Goal: Information Seeking & Learning: Learn about a topic

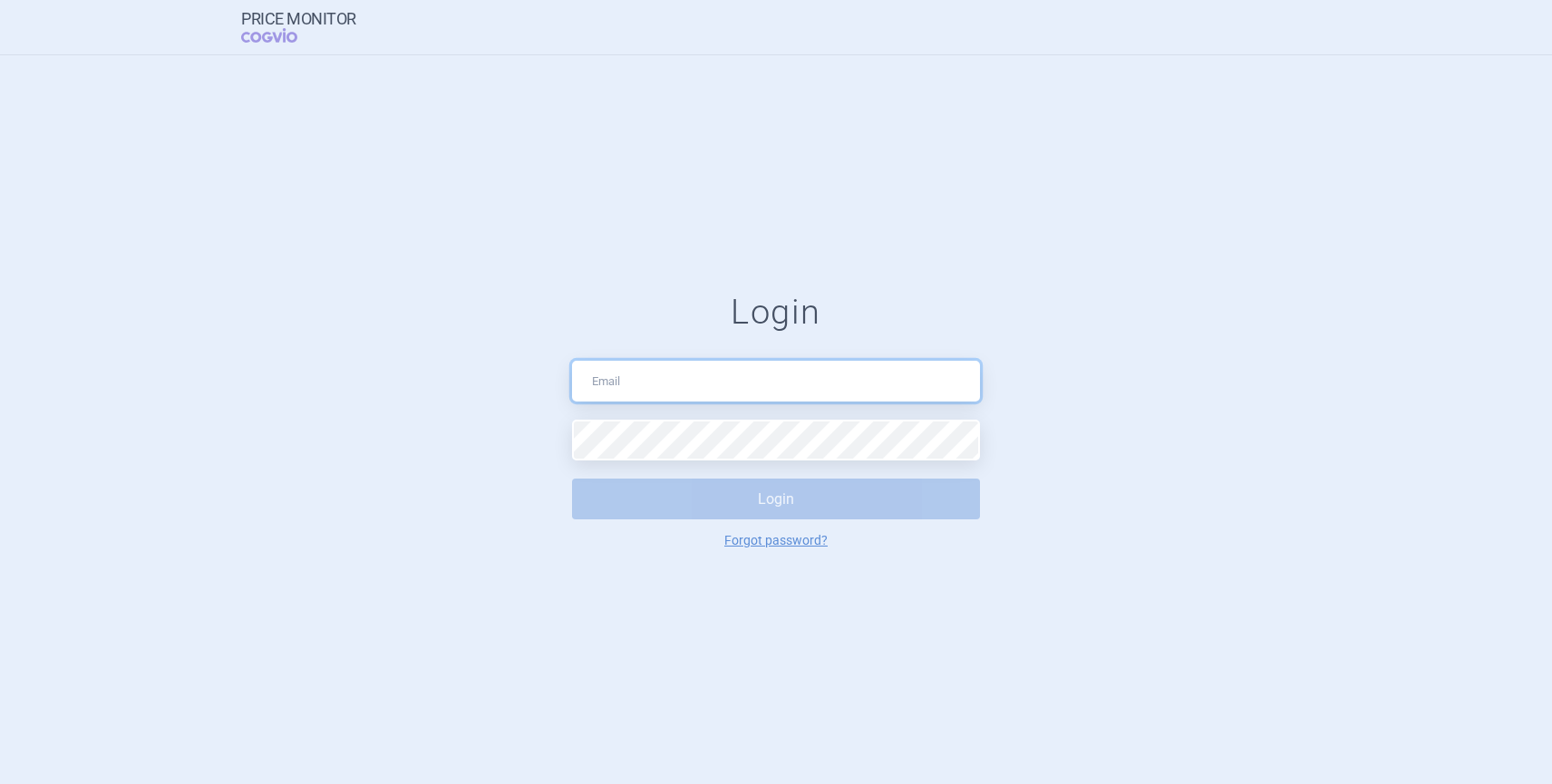
click at [604, 383] on input "text" at bounding box center [776, 380] width 407 height 40
type input "[PERSON_NAME][EMAIL_ADDRESS][PERSON_NAME][DOMAIN_NAME]"
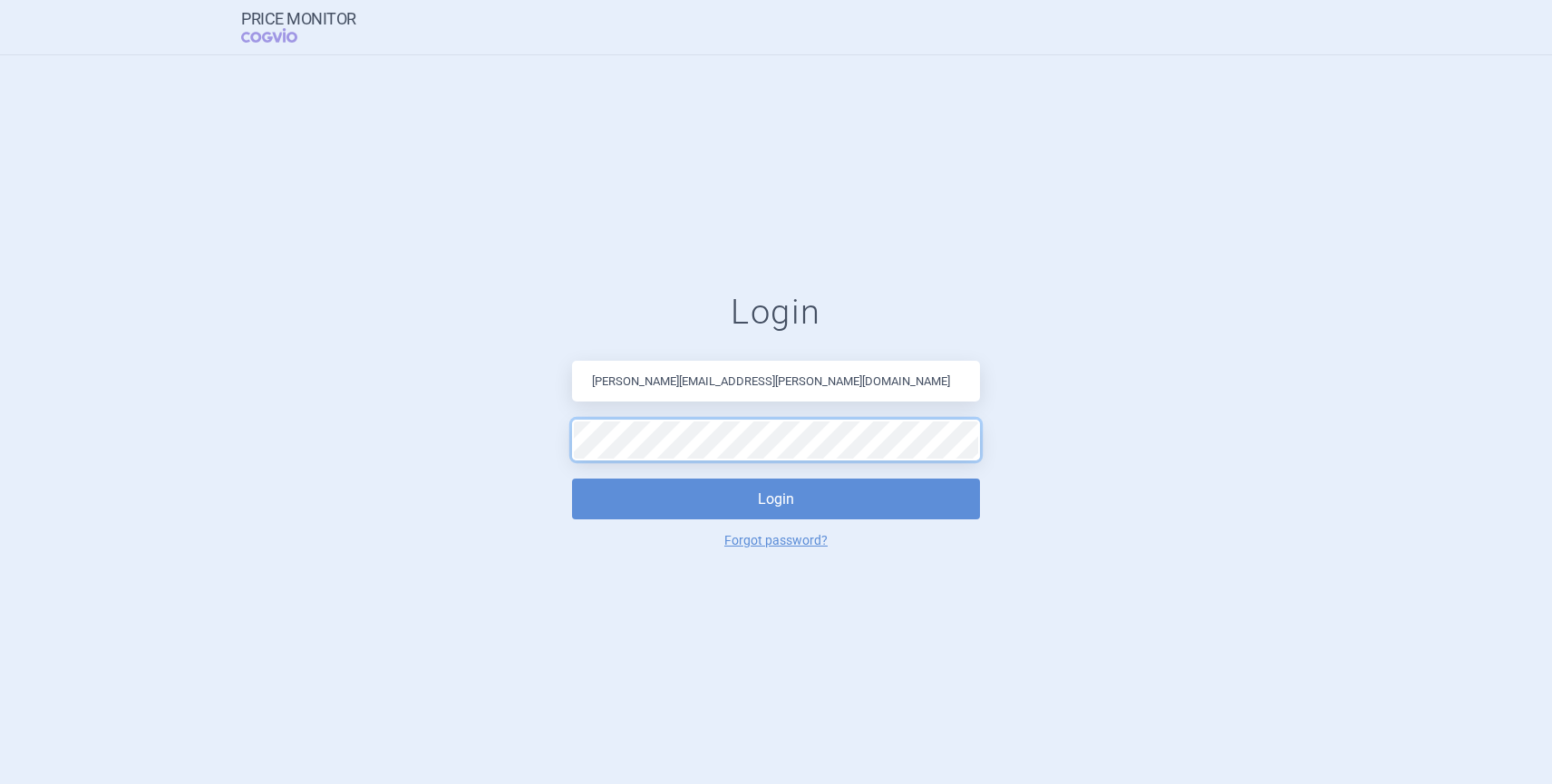
click at [572, 478] on button "Login" at bounding box center [776, 499] width 407 height 40
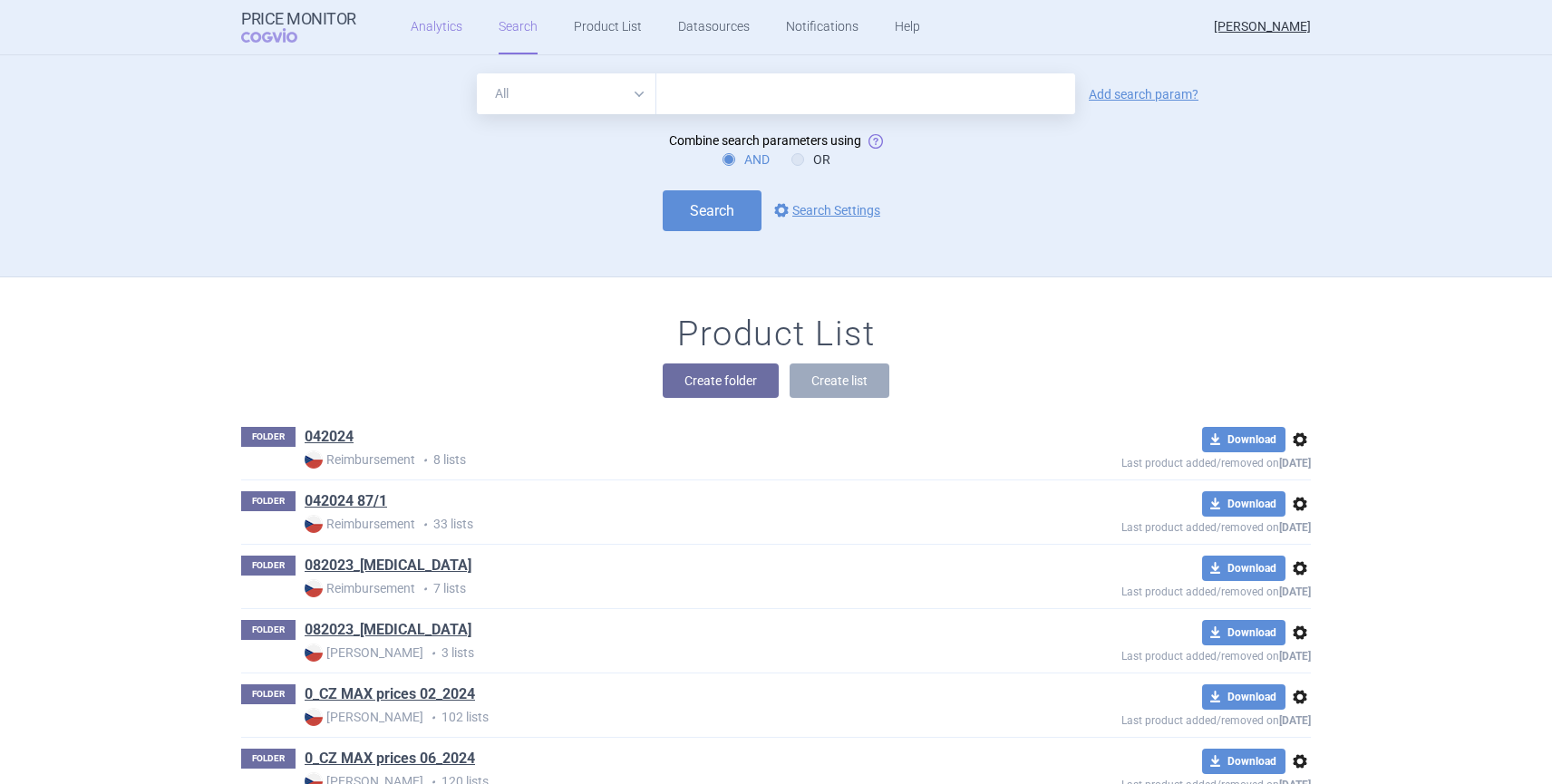
click at [434, 27] on link "Analytics" at bounding box center [436, 27] width 52 height 55
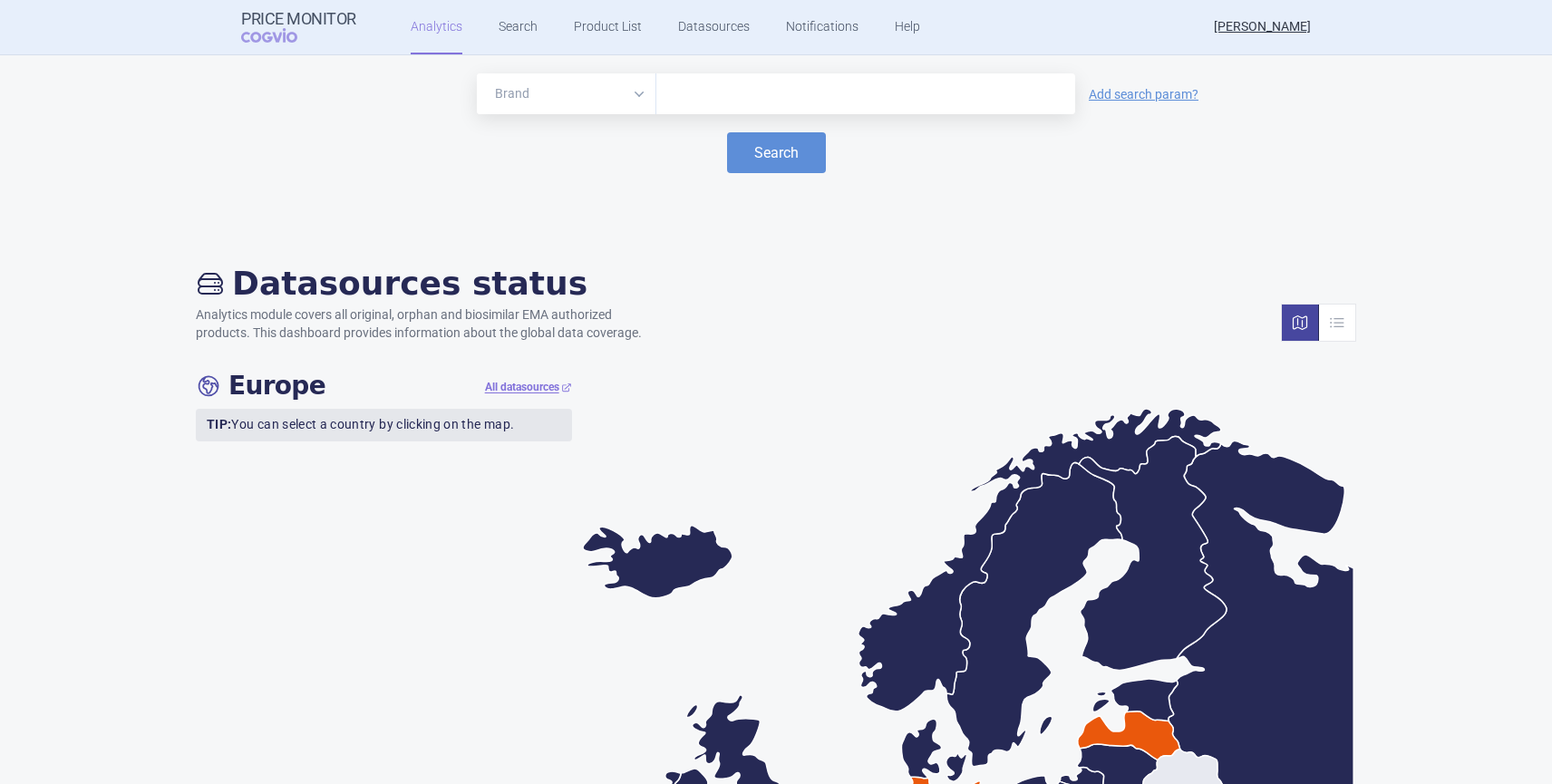
click at [712, 93] on input "text" at bounding box center [865, 94] width 401 height 24
type input "[MEDICAL_DATA]"
click at [773, 143] on button "Search" at bounding box center [776, 153] width 99 height 40
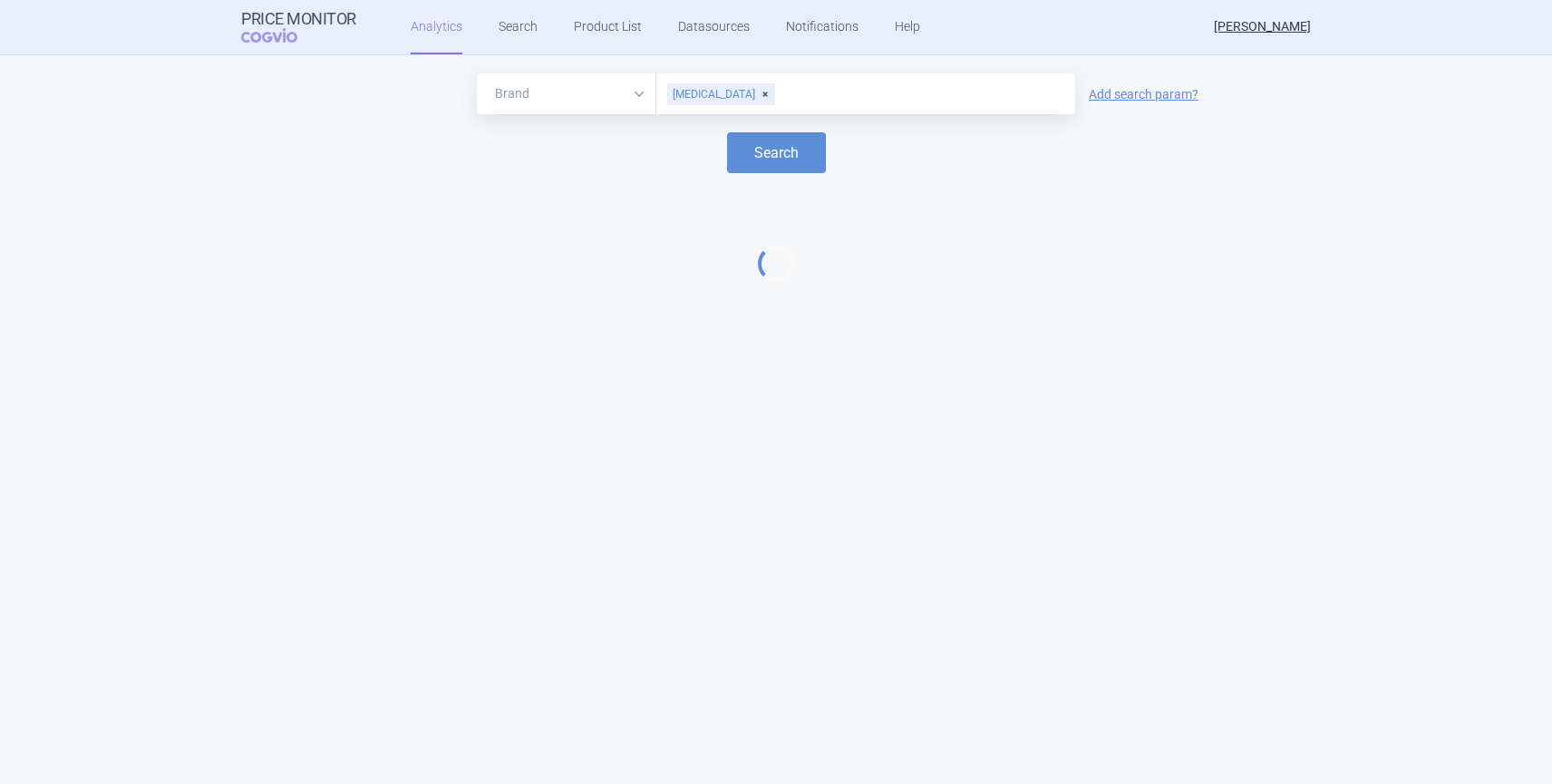
select select "EUR"
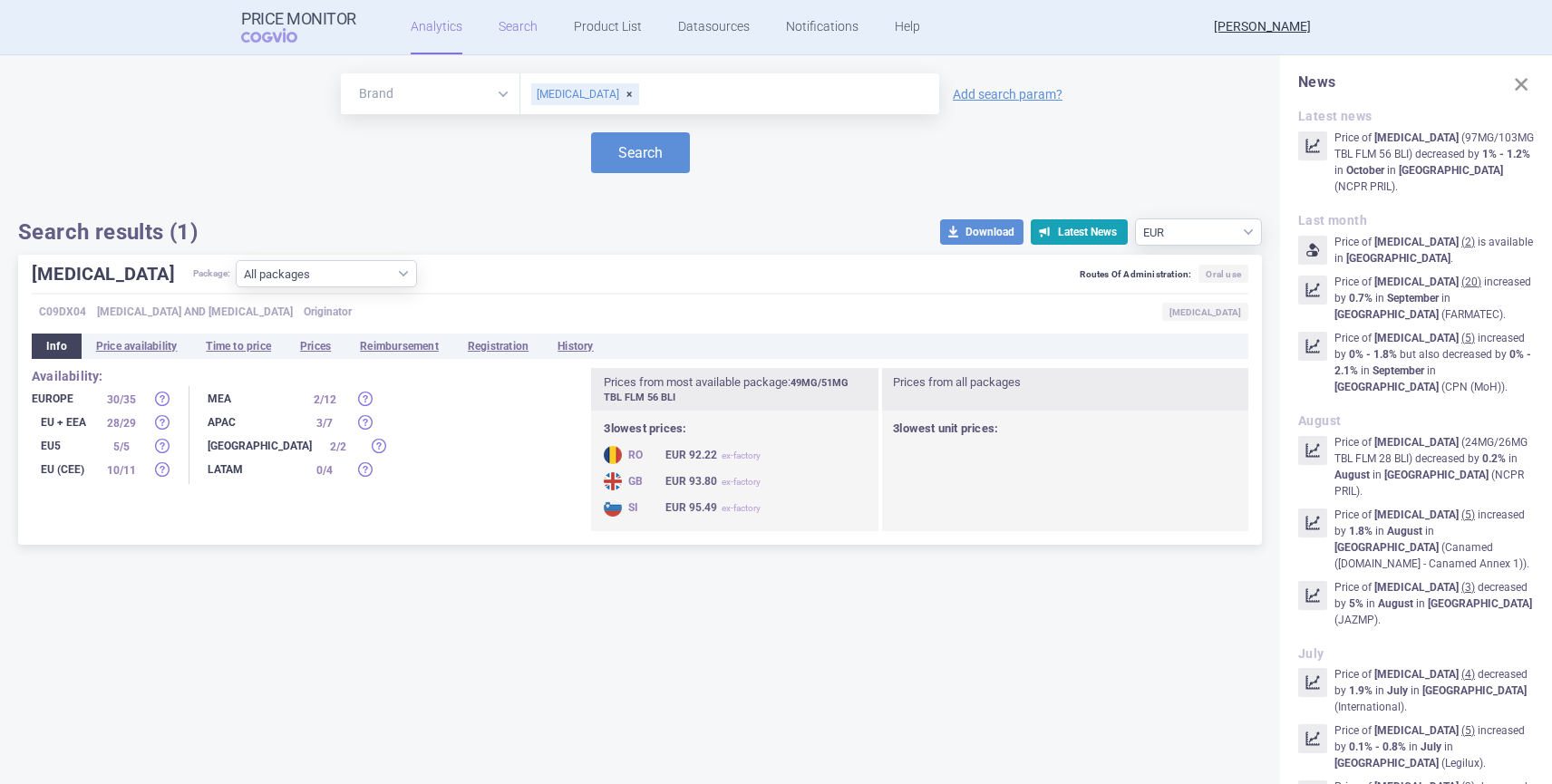
click at [504, 27] on link "Search" at bounding box center [518, 27] width 39 height 55
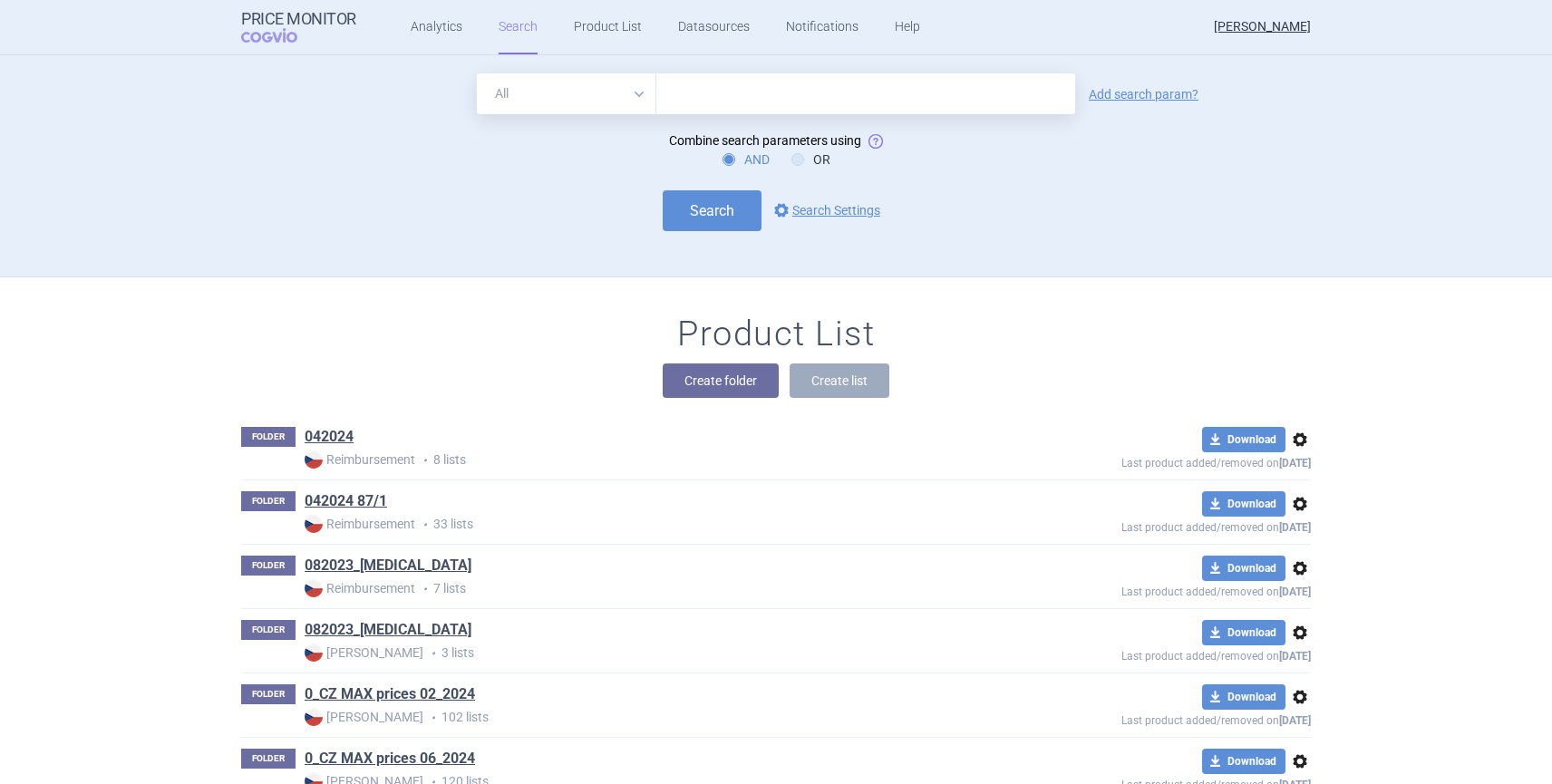
click at [694, 86] on input "text" at bounding box center [866, 93] width 419 height 40
type input "[MEDICAL_DATA]"
click button "Search" at bounding box center [711, 210] width 99 height 40
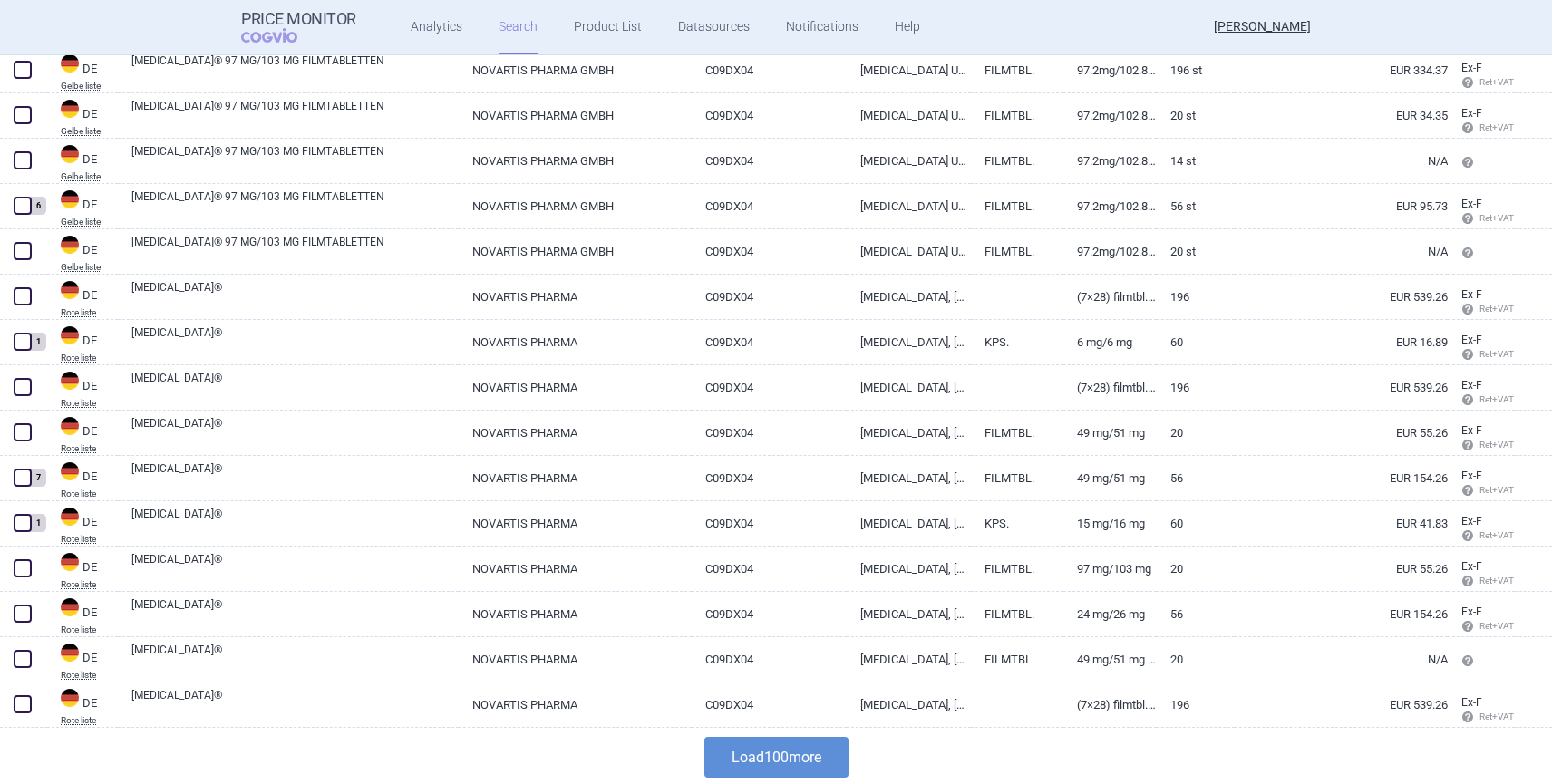
scroll to position [4240, 0]
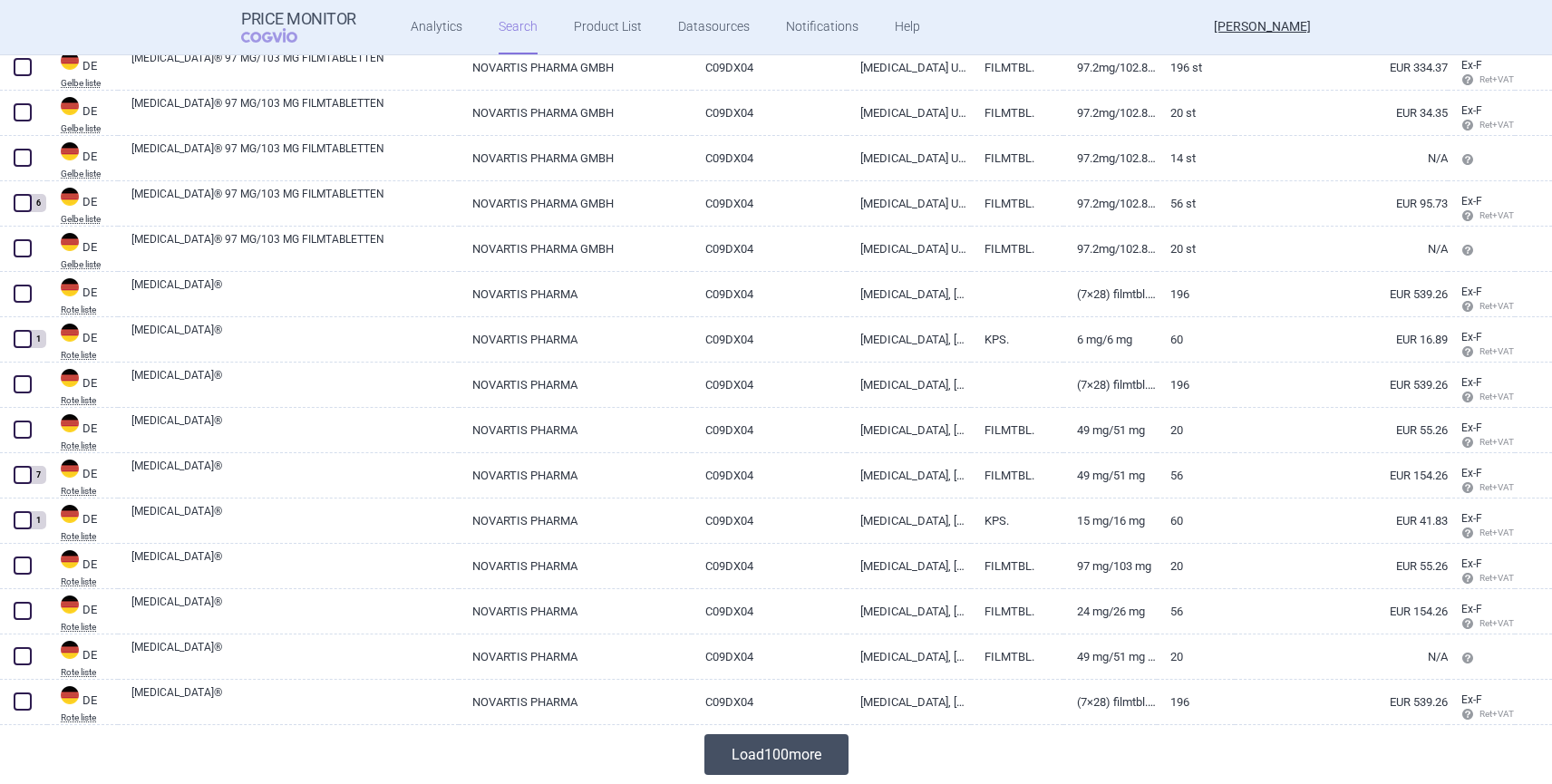
click at [763, 759] on button "Load 100 more" at bounding box center [776, 754] width 144 height 40
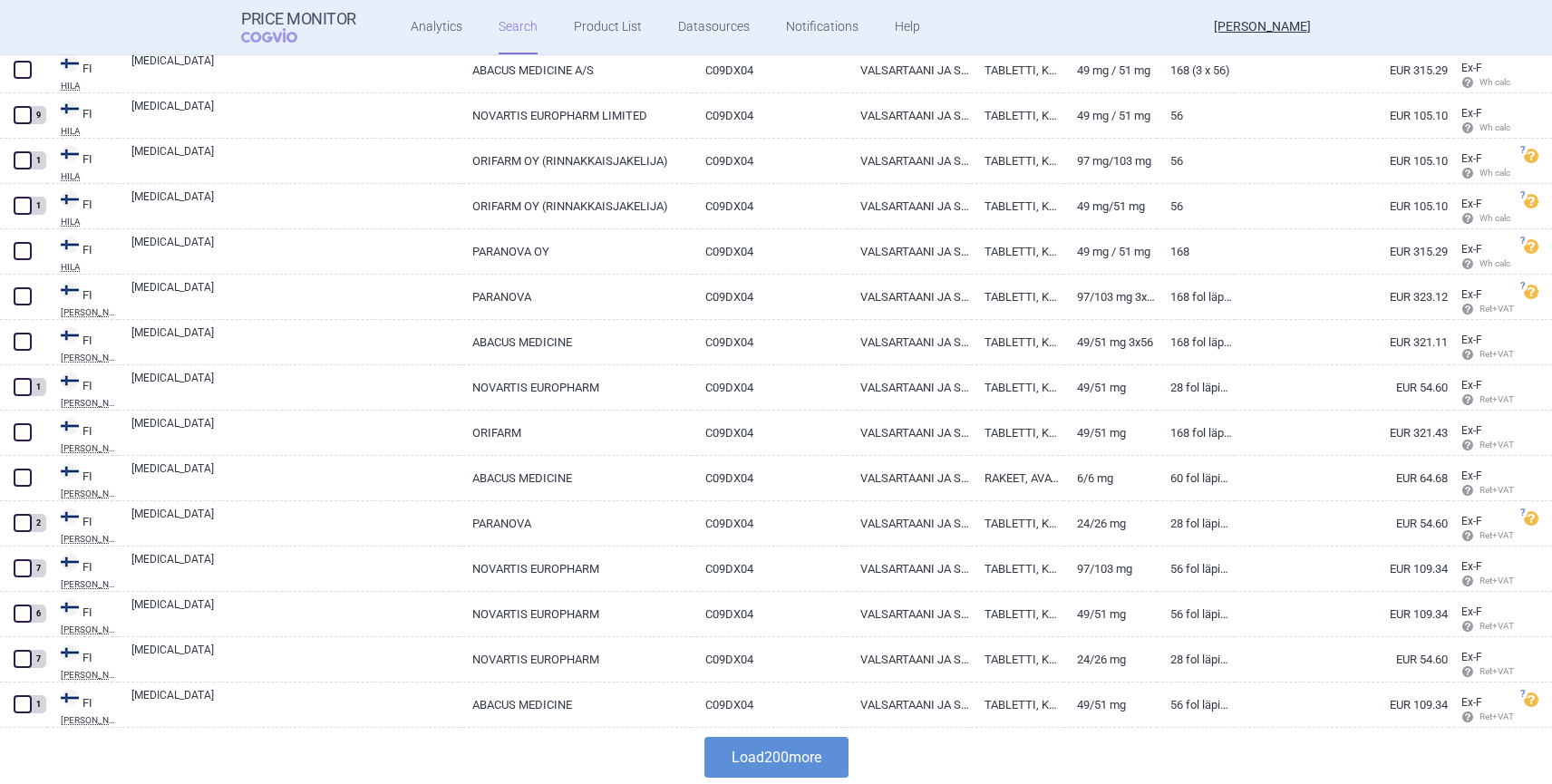
scroll to position [8771, 0]
click at [768, 748] on button "Load 200 more" at bounding box center [776, 754] width 144 height 40
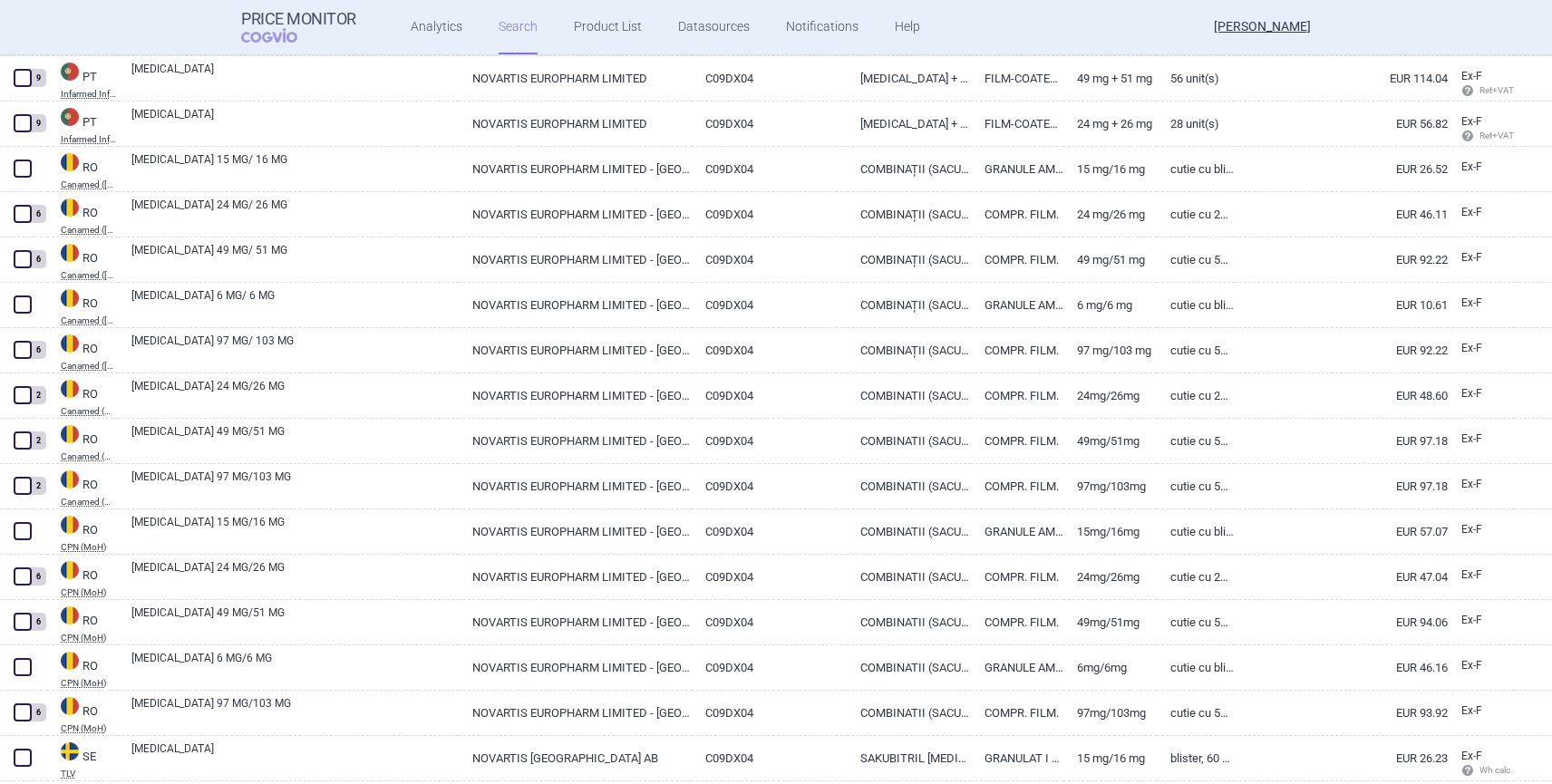
scroll to position [17639, 0]
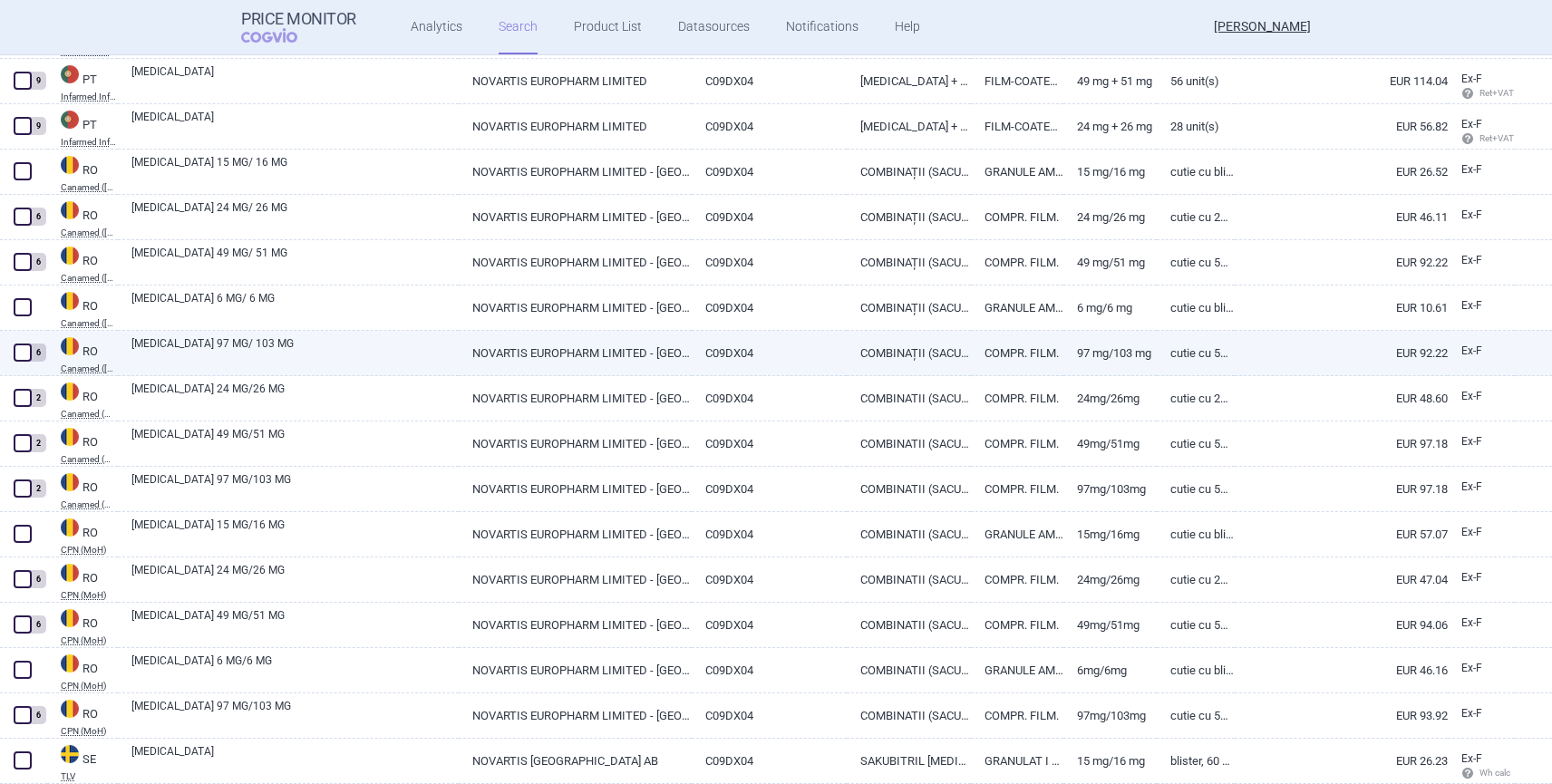
click at [971, 353] on link "COMPR. FILM." at bounding box center [1017, 353] width 93 height 44
select select "EUR"
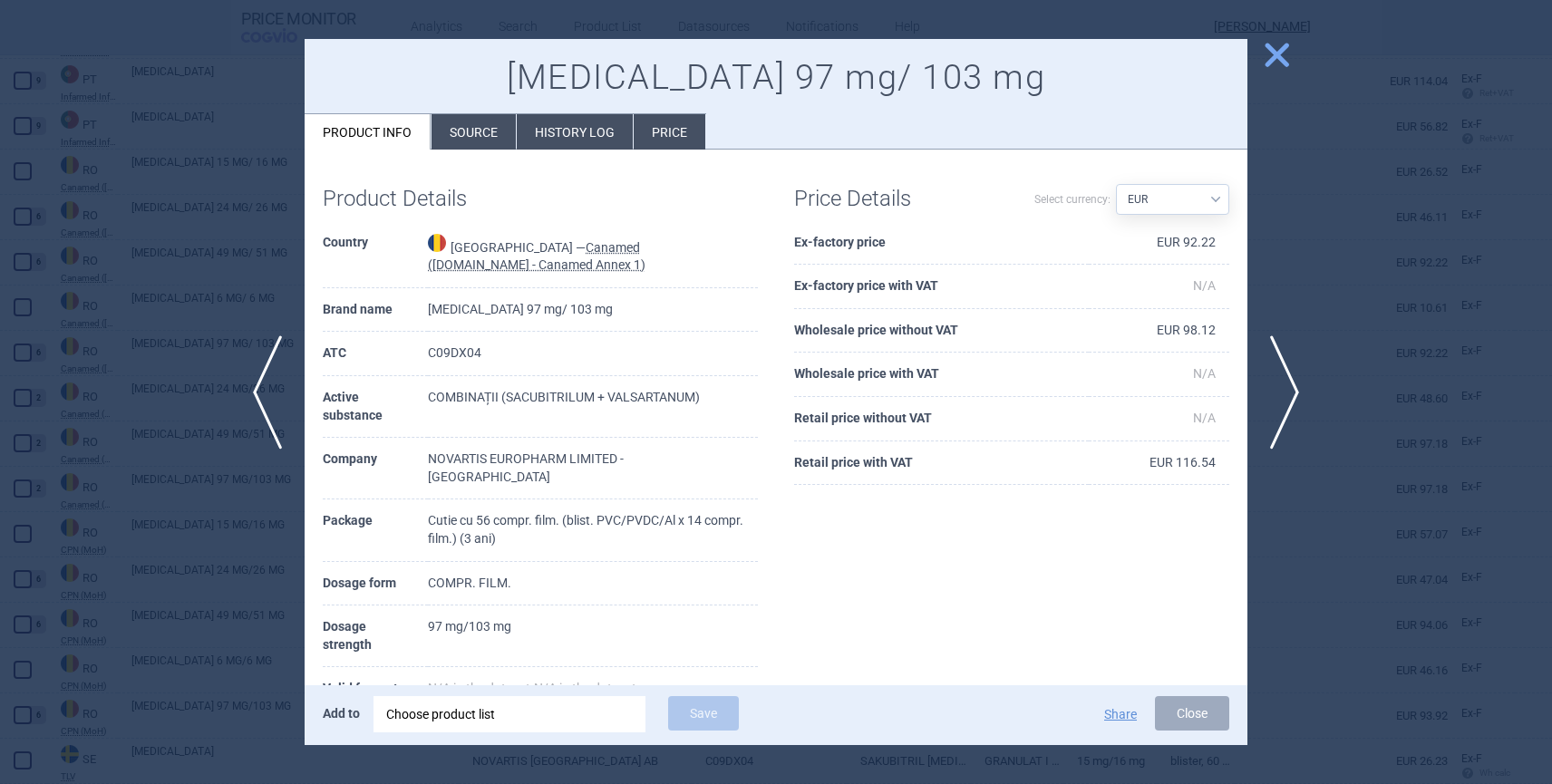
click at [578, 129] on li "History log" at bounding box center [575, 132] width 116 height 36
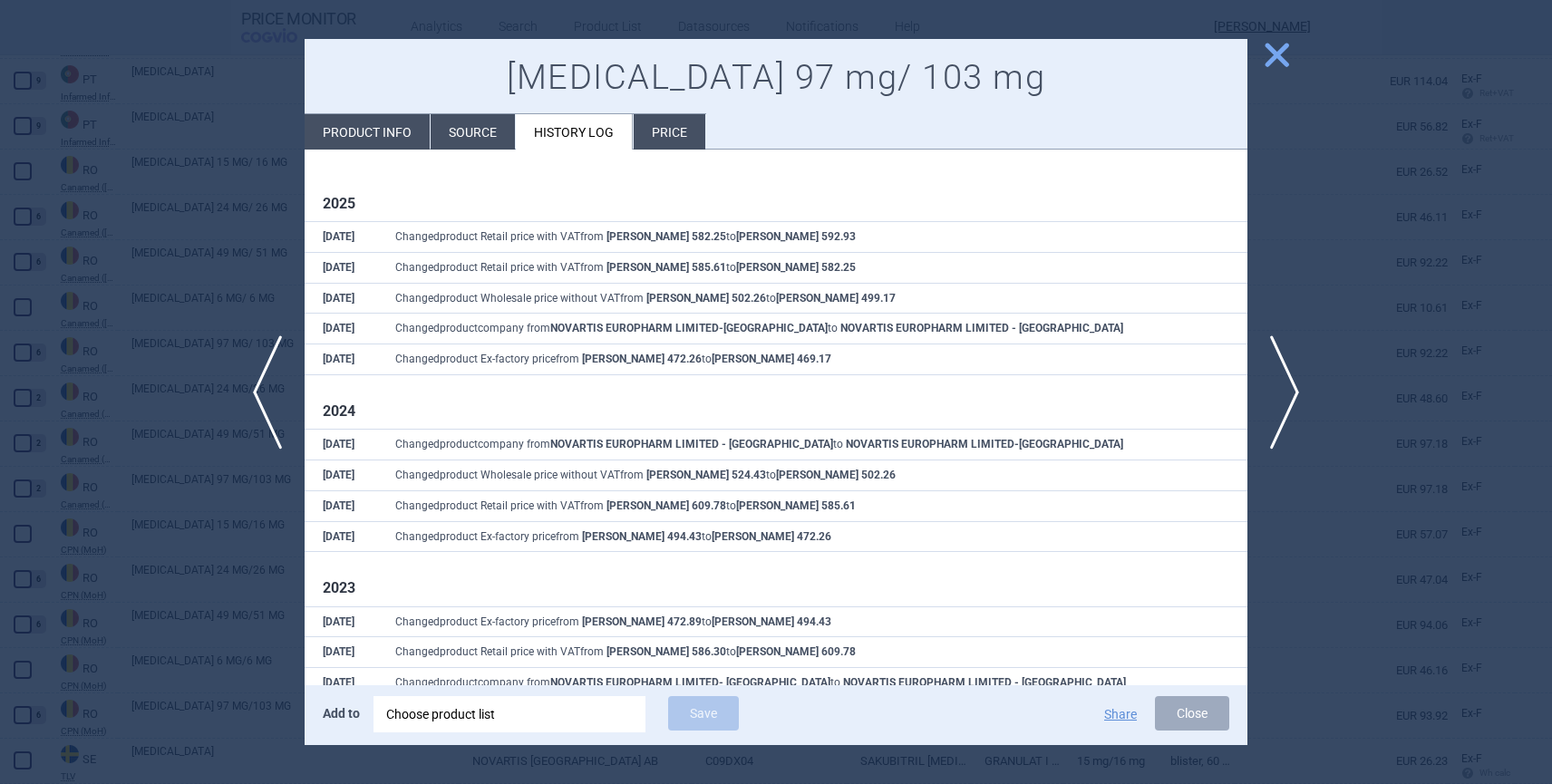
click at [683, 128] on li "Price" at bounding box center [669, 132] width 72 height 36
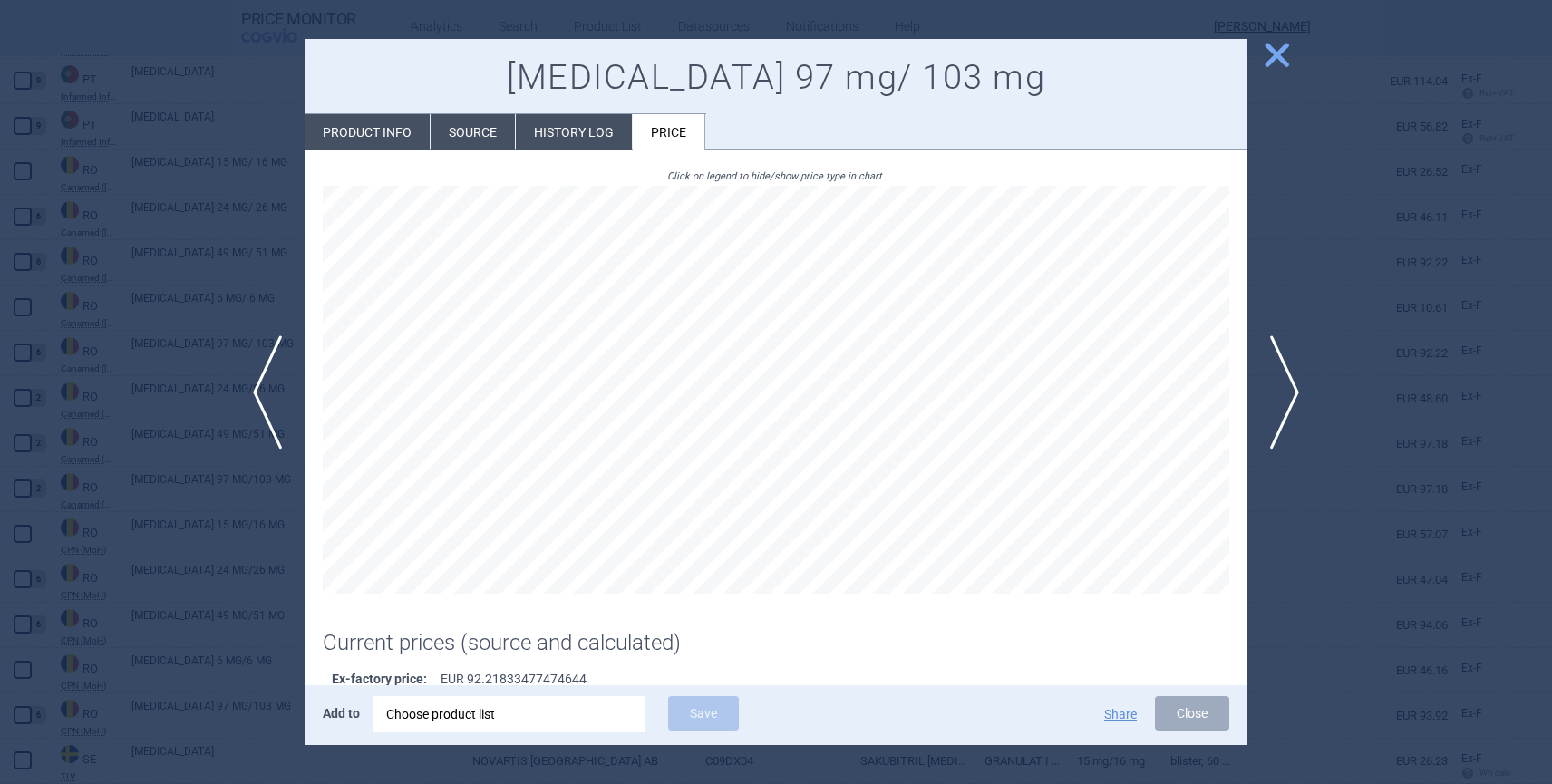
click at [549, 141] on li "History log" at bounding box center [574, 132] width 116 height 36
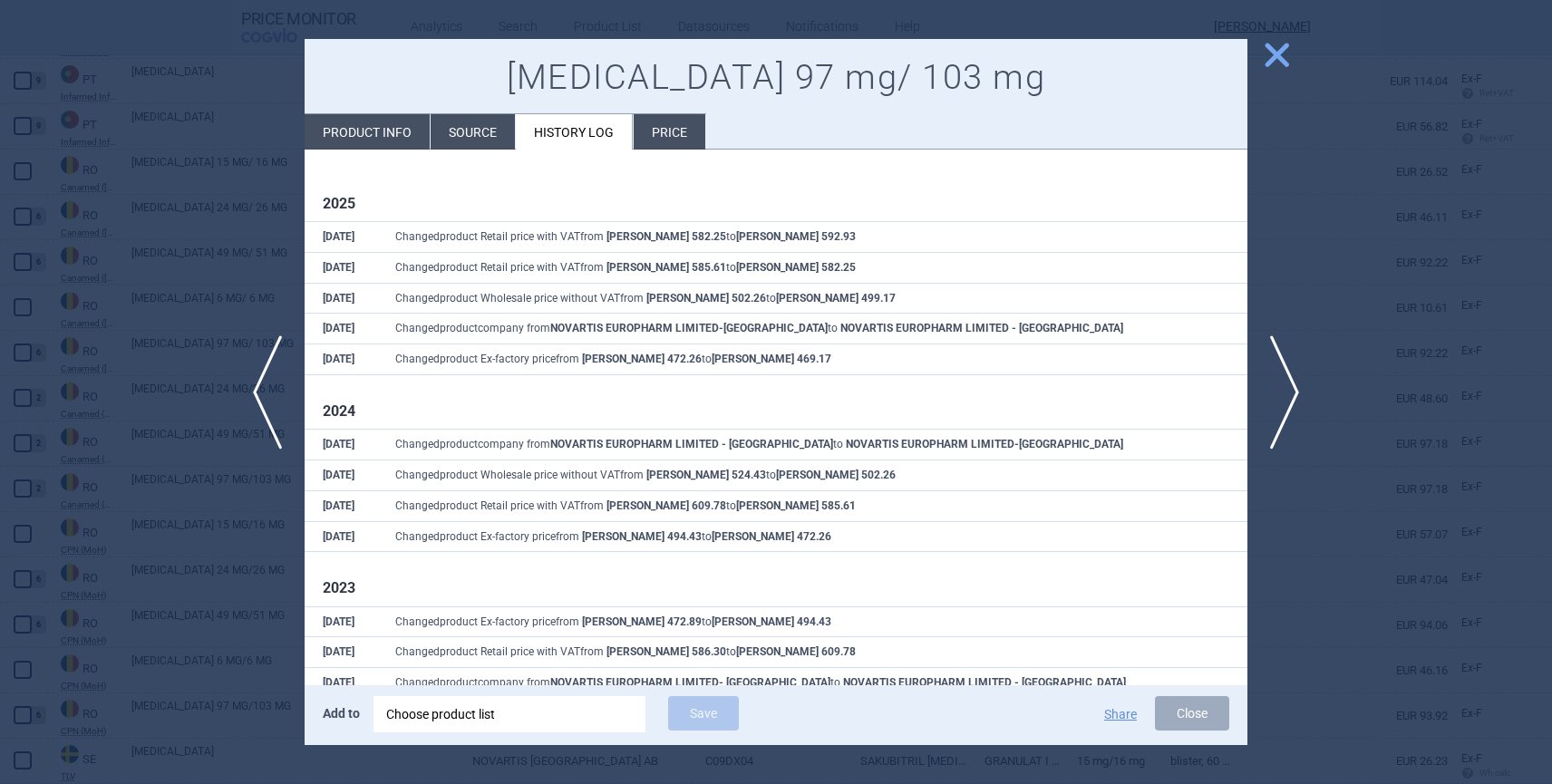
click at [352, 130] on li "Product info" at bounding box center [367, 132] width 125 height 36
select select "EUR"
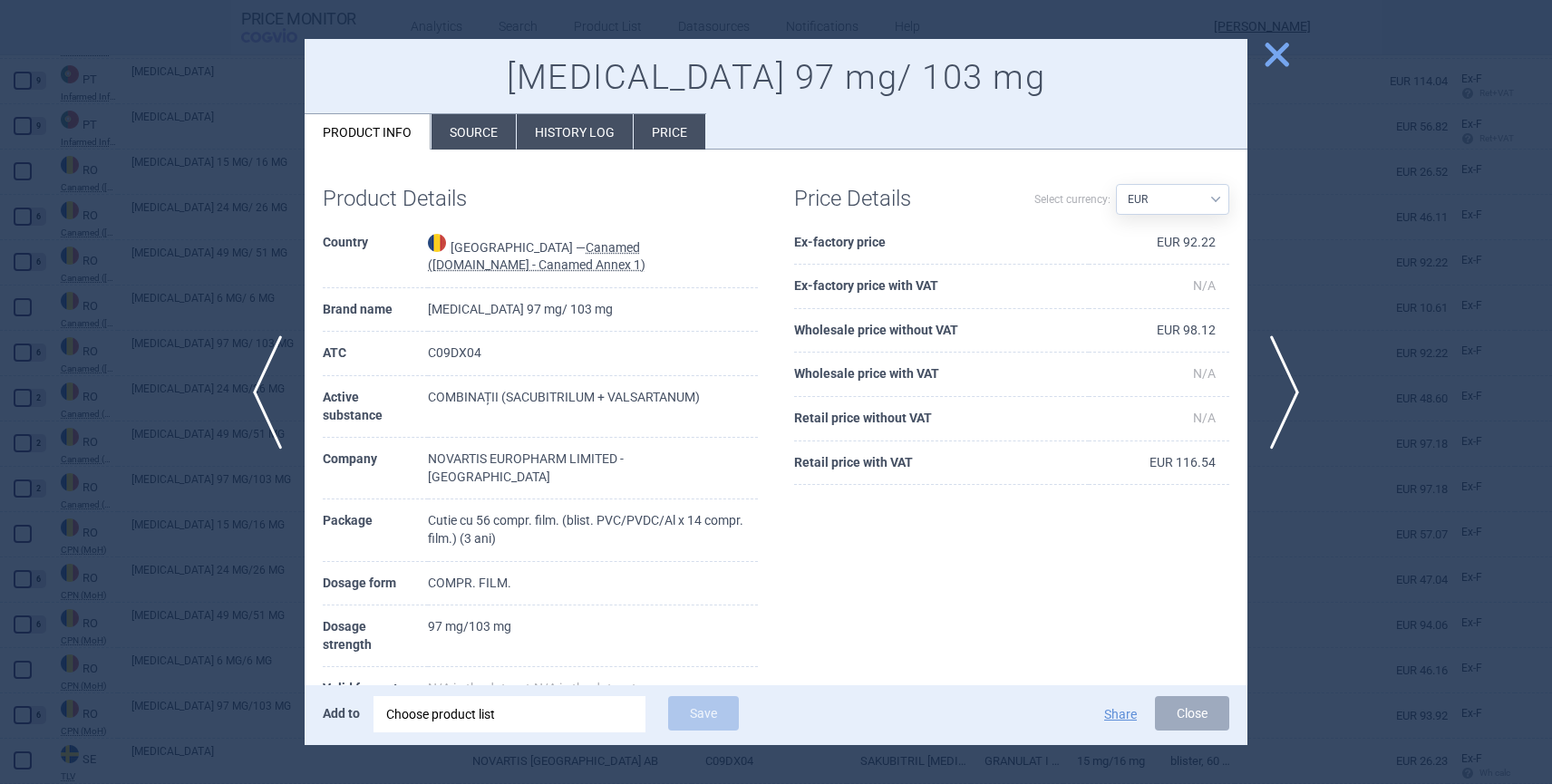
click at [1275, 52] on span "close" at bounding box center [1276, 55] width 32 height 32
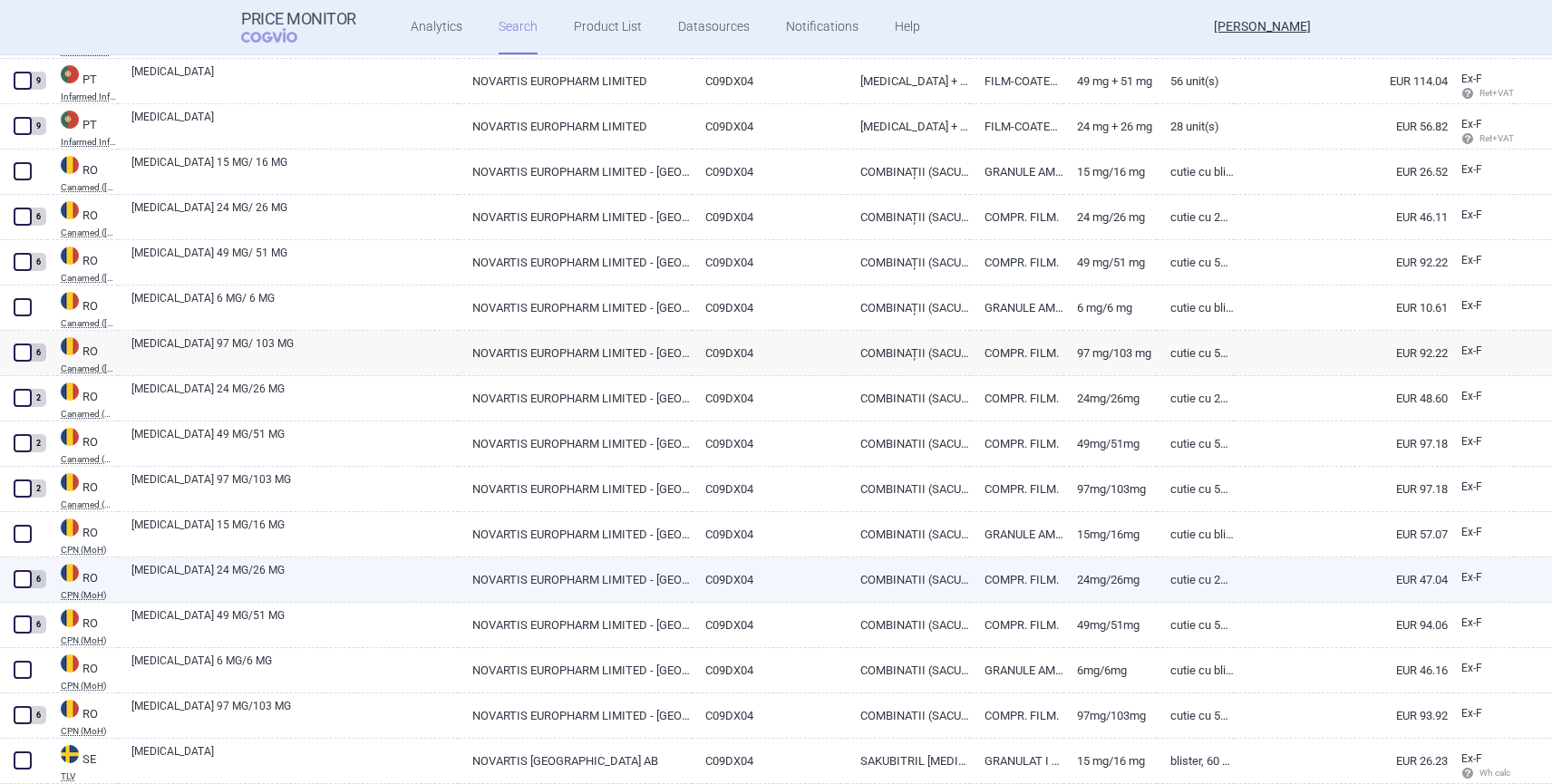
scroll to position [17833, 0]
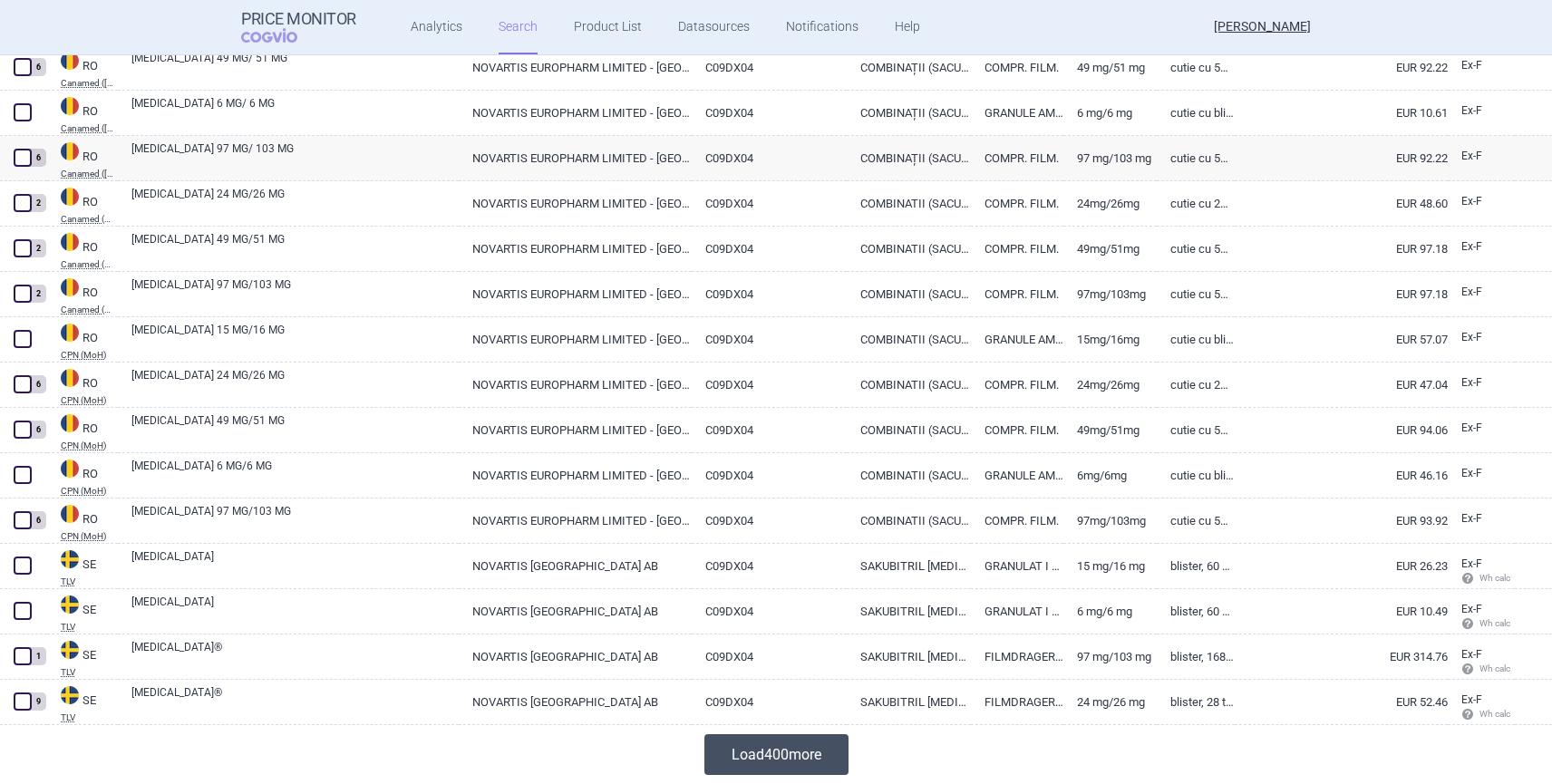
click at [801, 758] on button "Load 400 more" at bounding box center [776, 754] width 144 height 40
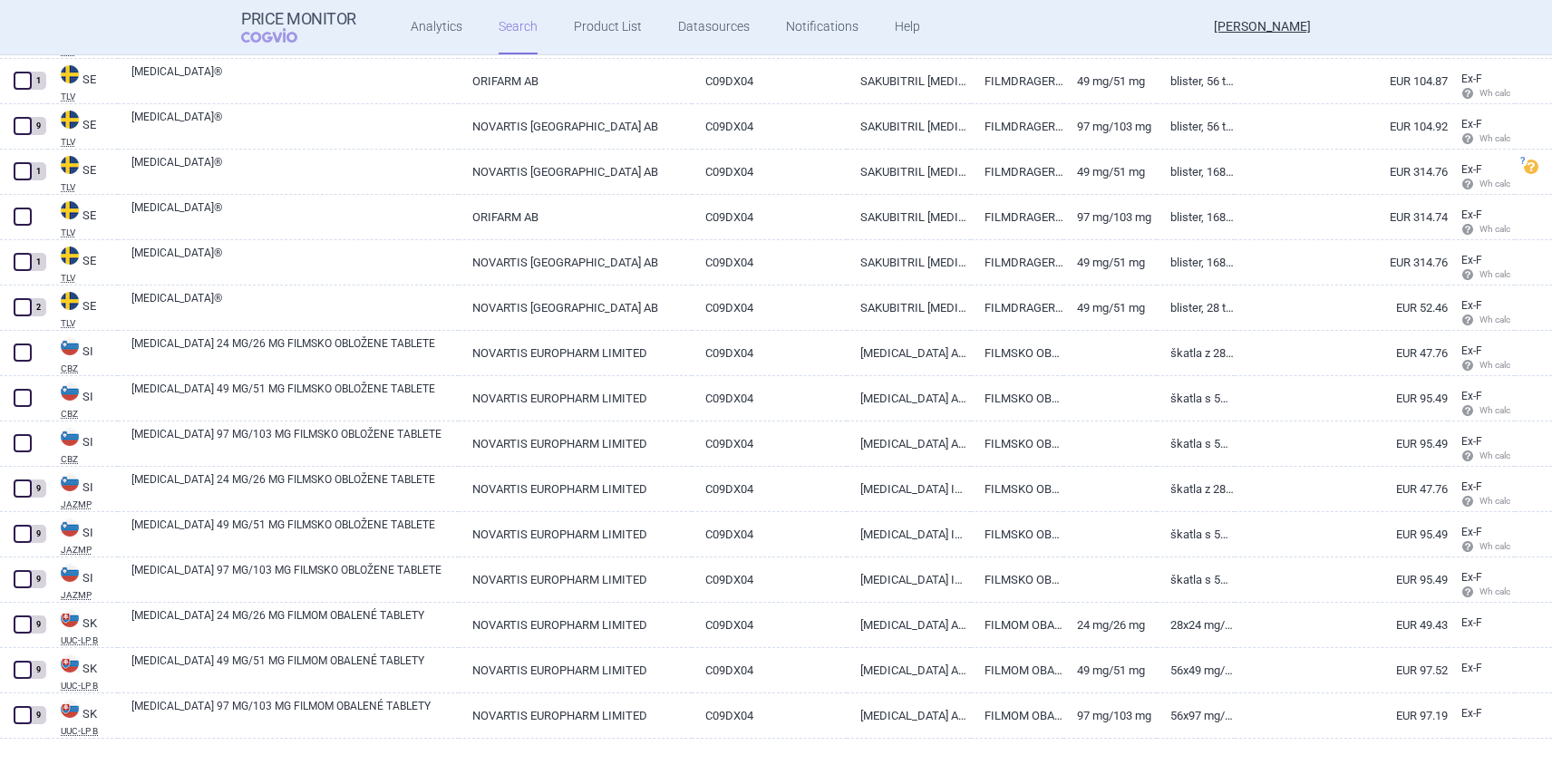
scroll to position [18921, 0]
